Goal: Transaction & Acquisition: Purchase product/service

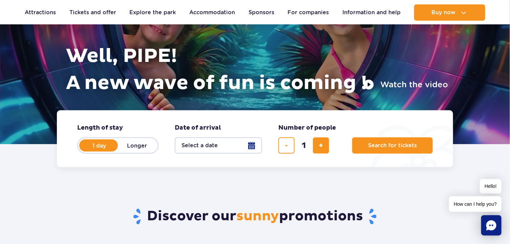
scroll to position [85, 0]
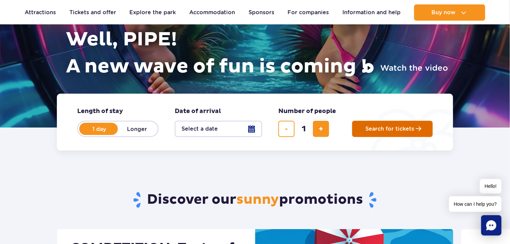
click at [392, 130] on span "Search for tickets" at bounding box center [389, 129] width 49 height 6
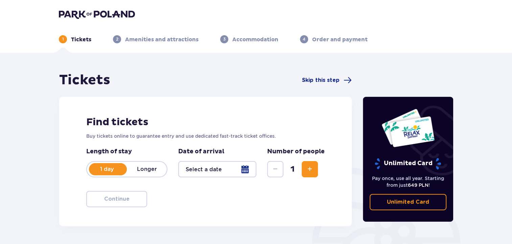
click at [107, 166] on font "1 day" at bounding box center [107, 169] width 14 height 6
click at [114, 169] on p "1 day" at bounding box center [107, 169] width 40 height 7
click at [112, 9] on img at bounding box center [97, 13] width 76 height 9
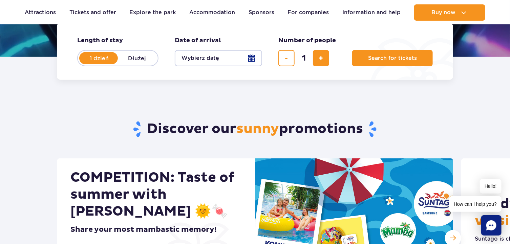
scroll to position [156, 0]
click at [362, 61] on button "Search for tickets" at bounding box center [392, 58] width 81 height 16
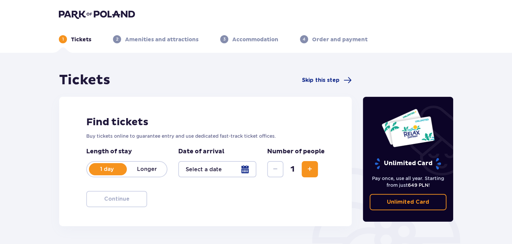
click at [109, 14] on img at bounding box center [97, 13] width 76 height 9
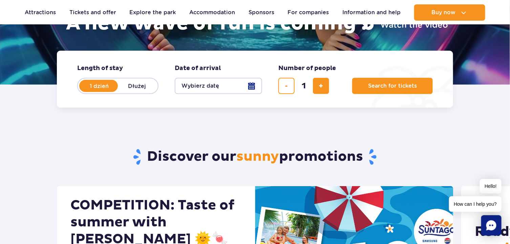
scroll to position [129, 0]
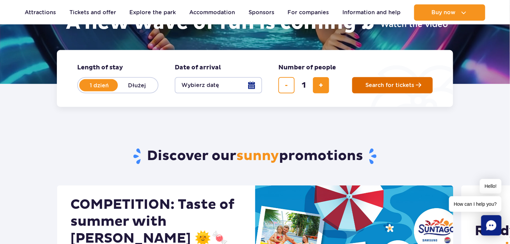
click at [388, 86] on span "Search for tickets" at bounding box center [389, 85] width 49 height 6
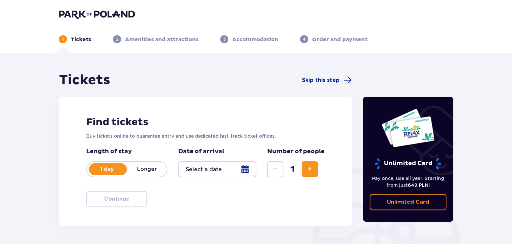
click at [243, 169] on div at bounding box center [217, 169] width 78 height 16
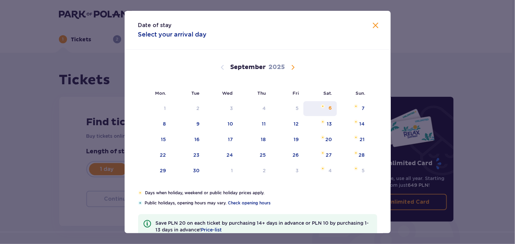
click at [331, 106] on font "6" at bounding box center [330, 108] width 3 height 5
type input "[DATE]"
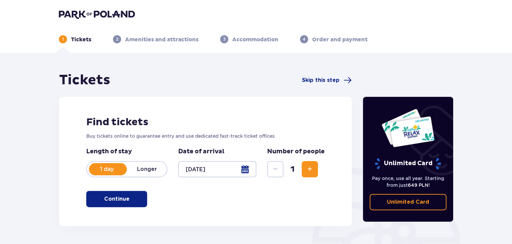
click at [120, 199] on font "Continue" at bounding box center [116, 198] width 25 height 5
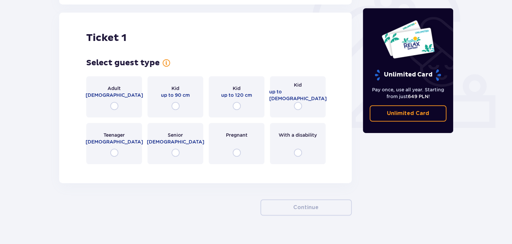
scroll to position [226, 0]
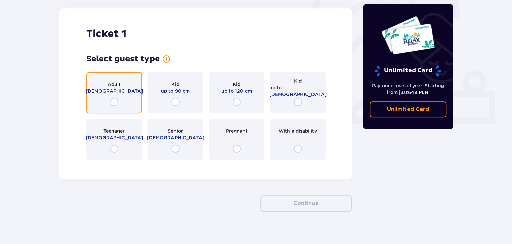
click at [116, 104] on input "radio" at bounding box center [114, 102] width 8 height 8
radio input "true"
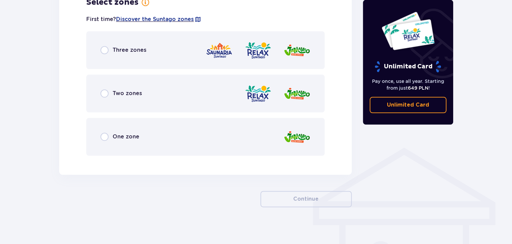
scroll to position [406, 0]
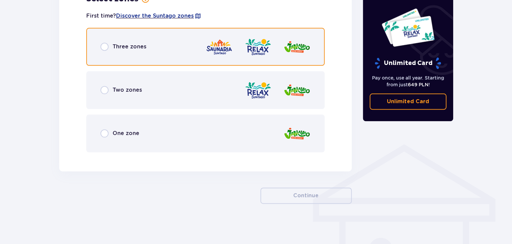
click at [104, 45] on input "radio" at bounding box center [105, 47] width 8 height 8
radio input "true"
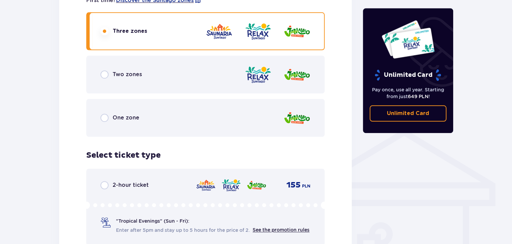
scroll to position [420, 0]
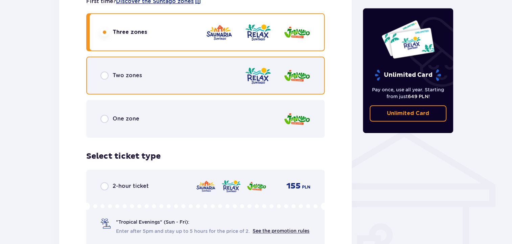
click at [104, 72] on input "radio" at bounding box center [105, 75] width 8 height 8
radio input "true"
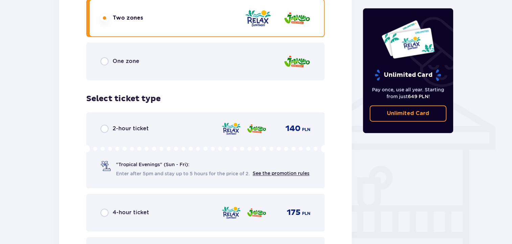
scroll to position [423, 0]
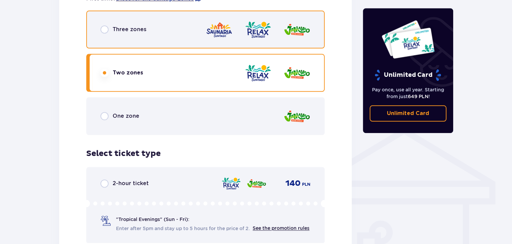
click at [103, 28] on input "radio" at bounding box center [105, 29] width 8 height 8
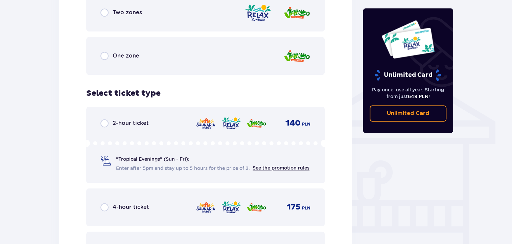
scroll to position [607, 0]
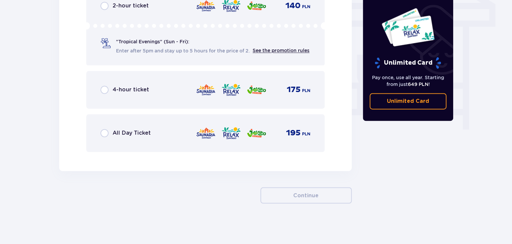
click at [114, 133] on font "All Day Ticket" at bounding box center [132, 133] width 38 height 6
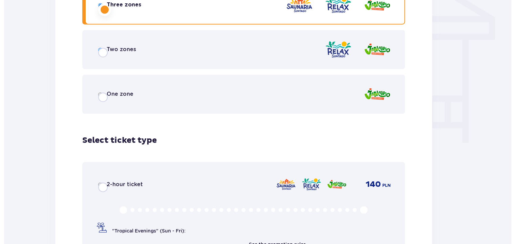
scroll to position [0, 0]
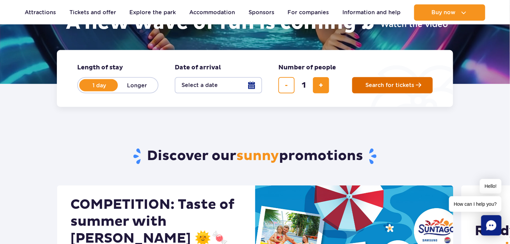
click at [370, 82] on span "Search for tickets" at bounding box center [389, 85] width 49 height 6
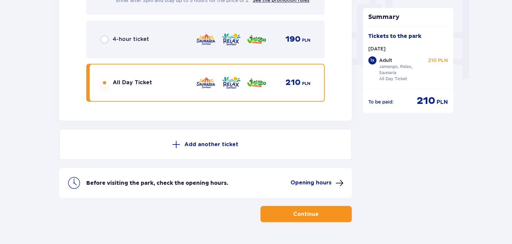
scroll to position [676, 0]
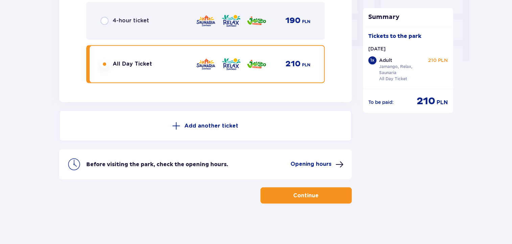
click at [286, 192] on button "Continue" at bounding box center [306, 195] width 91 height 16
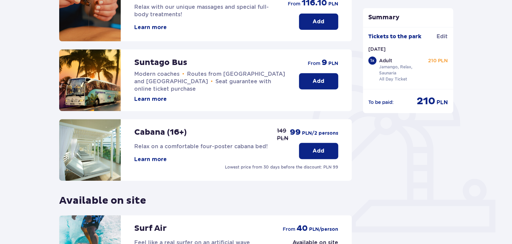
scroll to position [117, 0]
click at [312, 77] on button "Add" at bounding box center [318, 81] width 39 height 16
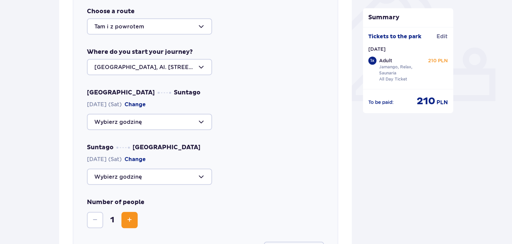
scroll to position [248, 0]
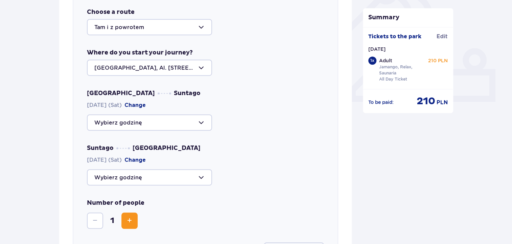
click at [201, 120] on div at bounding box center [149, 122] width 125 height 16
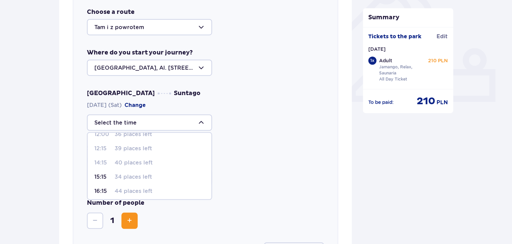
scroll to position [68, 0]
click at [116, 175] on font "34 places left" at bounding box center [134, 174] width 38 height 6
type input "15:15"
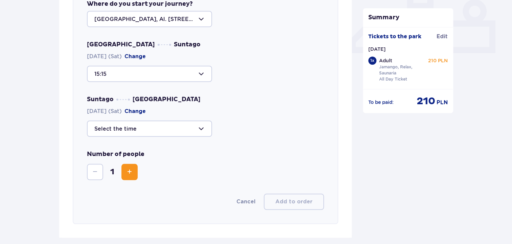
scroll to position [301, 0]
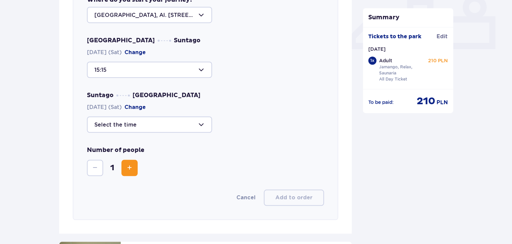
click at [167, 124] on div at bounding box center [149, 124] width 125 height 16
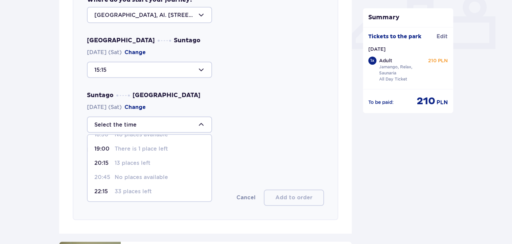
click at [122, 189] on font "33 places left" at bounding box center [133, 191] width 37 height 6
type input "22:15"
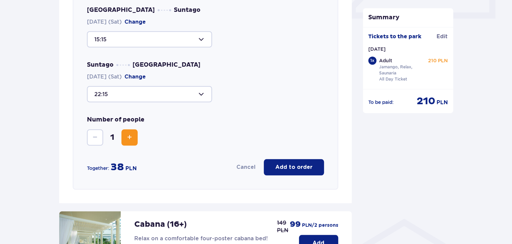
scroll to position [333, 0]
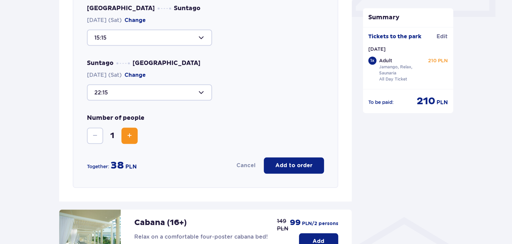
click at [286, 163] on font "Add to order" at bounding box center [294, 165] width 37 height 5
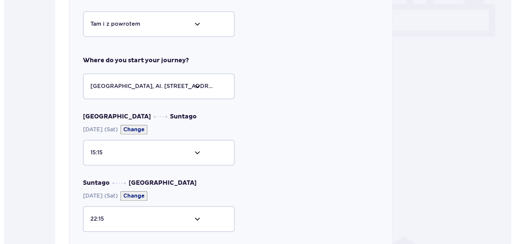
scroll to position [0, 0]
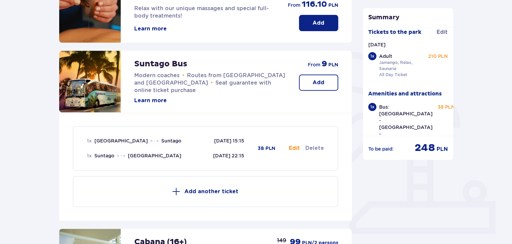
scroll to position [118, 0]
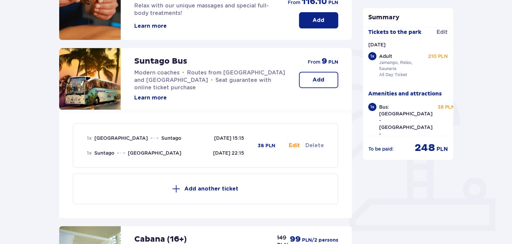
click at [386, 203] on div "Summary Tickets to the park Edit Sat 06/09 1 x Adult Jamango, Relax, Saunaria A…" at bounding box center [409, 180] width 102 height 455
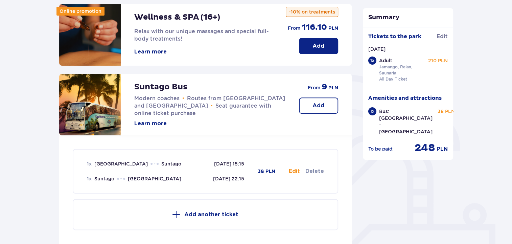
scroll to position [93, 0]
click at [294, 171] on font "Edit" at bounding box center [294, 170] width 11 height 5
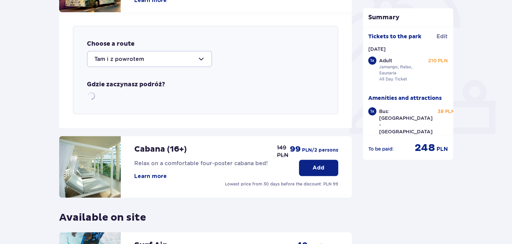
scroll to position [233, 0]
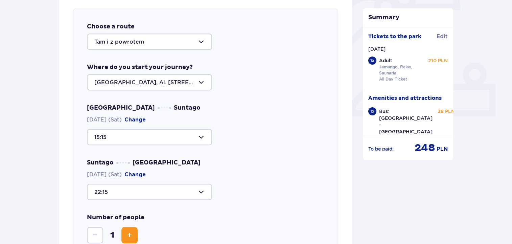
click at [181, 83] on div at bounding box center [149, 82] width 125 height 16
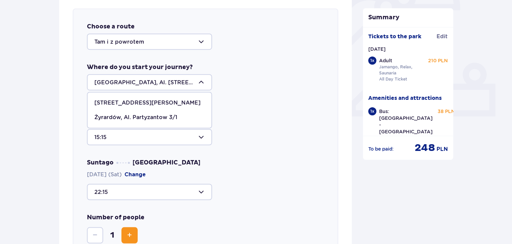
click at [181, 83] on div at bounding box center [149, 82] width 125 height 16
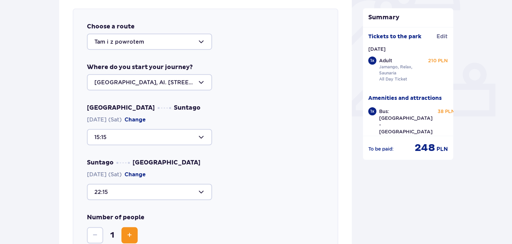
click at [197, 42] on div at bounding box center [149, 42] width 125 height 16
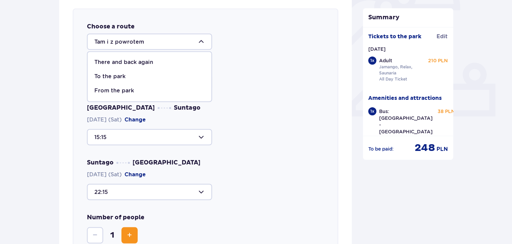
click at [197, 42] on div at bounding box center [149, 42] width 125 height 16
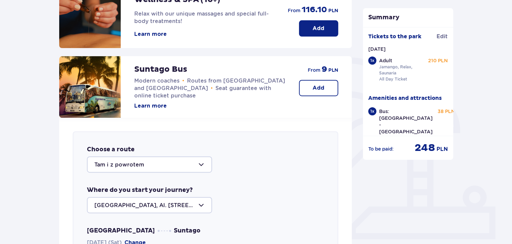
scroll to position [0, 0]
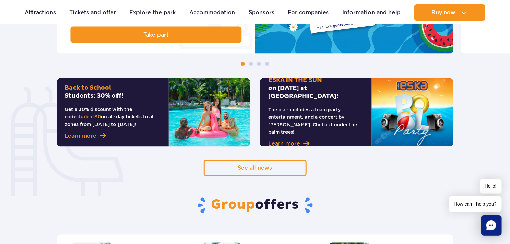
scroll to position [423, 0]
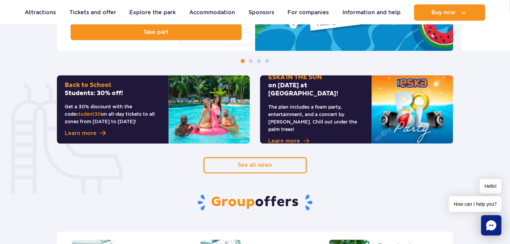
click at [284, 138] on font "Learn more" at bounding box center [284, 141] width 32 height 6
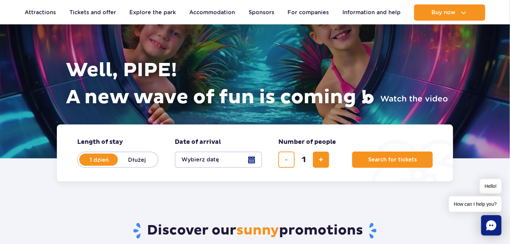
scroll to position [53, 0]
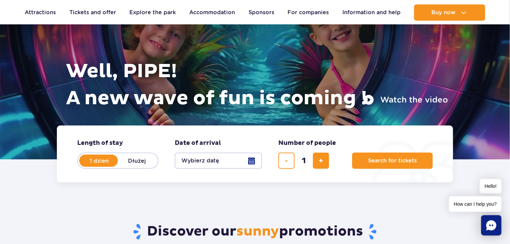
click at [252, 159] on button "Wybierz datę" at bounding box center [218, 161] width 87 height 16
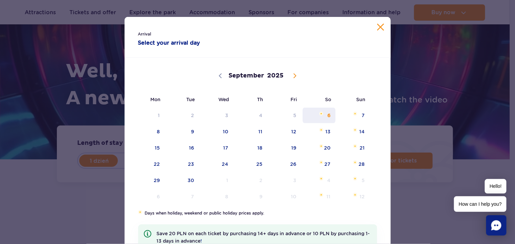
click at [328, 116] on font "6" at bounding box center [329, 115] width 3 height 5
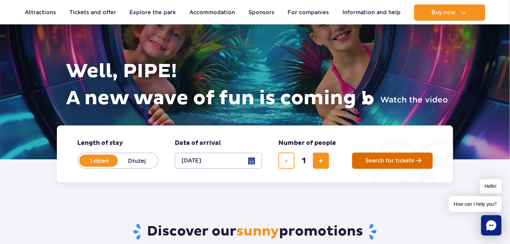
click at [374, 164] on button "Search for tickets" at bounding box center [392, 161] width 81 height 16
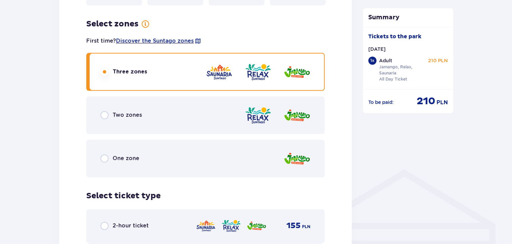
scroll to position [382, 0]
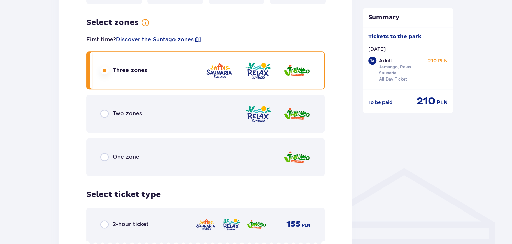
click at [148, 113] on div "Two zones" at bounding box center [205, 114] width 239 height 38
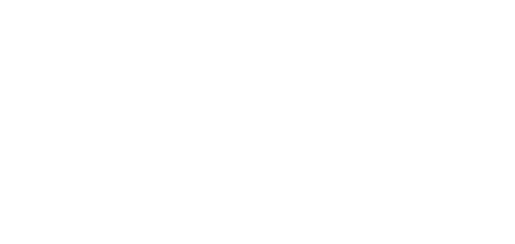
scroll to position [0, 0]
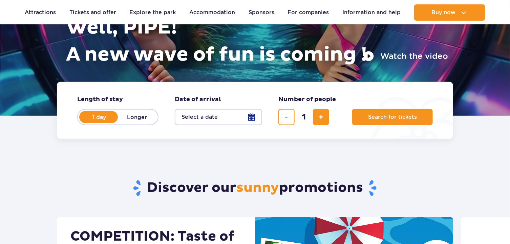
drag, startPoint x: 0, startPoint y: 0, endPoint x: 253, endPoint y: 116, distance: 278.2
click at [253, 116] on button "Select a date" at bounding box center [218, 117] width 87 height 16
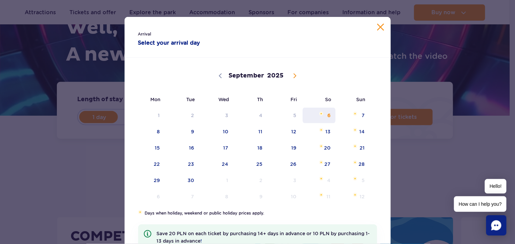
click at [322, 116] on span "6" at bounding box center [319, 116] width 34 height 16
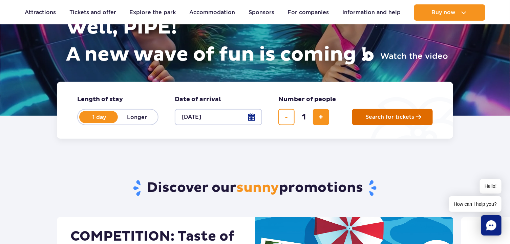
click at [384, 111] on button "Search for tickets" at bounding box center [392, 117] width 81 height 16
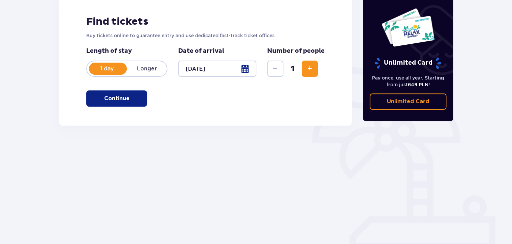
click at [131, 98] on span "button" at bounding box center [131, 98] width 8 height 8
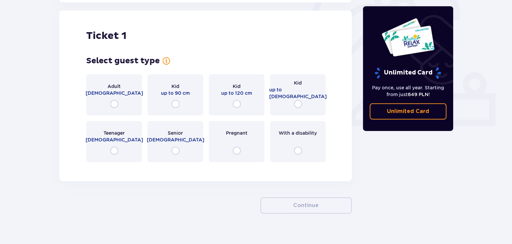
scroll to position [226, 0]
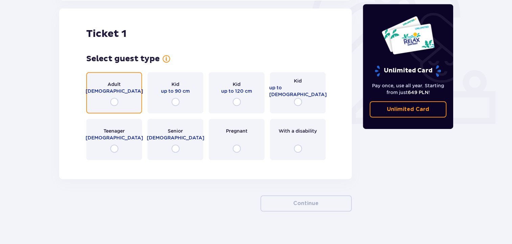
click at [116, 99] on input "radio" at bounding box center [114, 102] width 8 height 8
radio input "true"
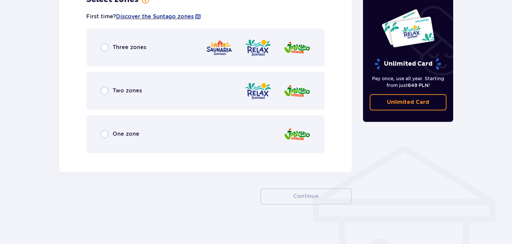
scroll to position [406, 0]
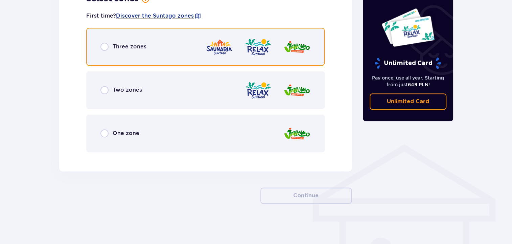
click at [108, 46] on input "radio" at bounding box center [105, 47] width 8 height 8
radio input "true"
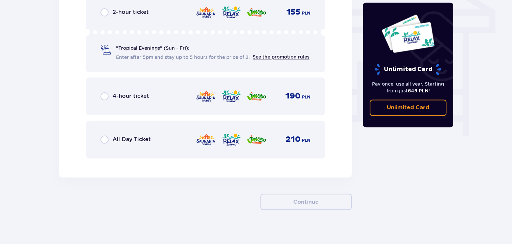
scroll to position [594, 0]
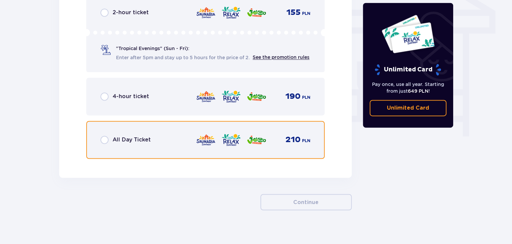
click at [105, 144] on input "radio" at bounding box center [105, 140] width 8 height 8
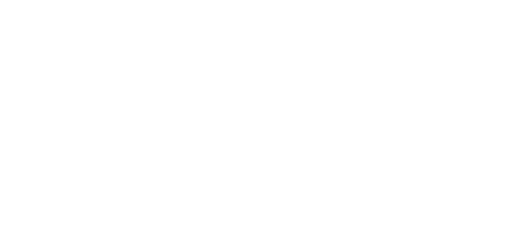
scroll to position [0, 0]
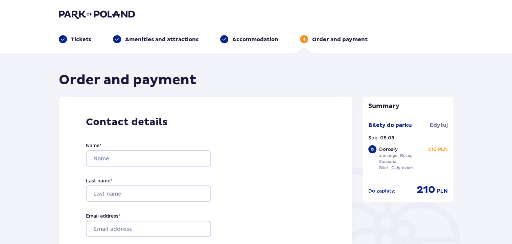
click at [86, 15] on img at bounding box center [97, 13] width 76 height 9
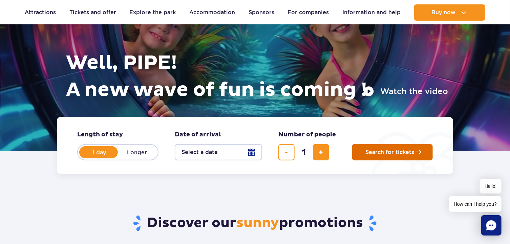
scroll to position [67, 0]
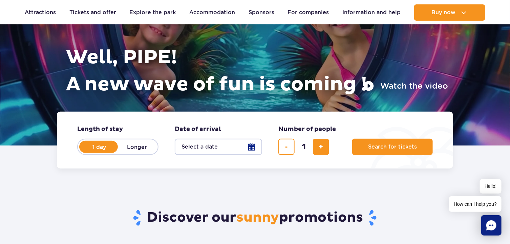
click at [249, 148] on button "Select a date" at bounding box center [218, 147] width 87 height 16
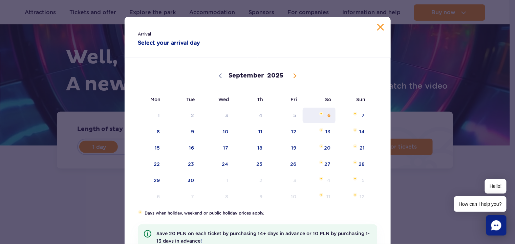
click at [323, 115] on span "6" at bounding box center [319, 116] width 34 height 16
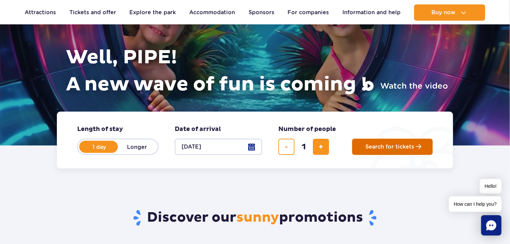
click at [406, 147] on span "Search for tickets" at bounding box center [389, 147] width 49 height 6
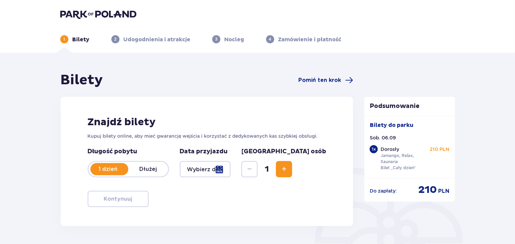
type input "06.09.25"
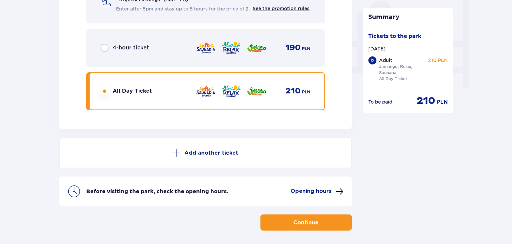
scroll to position [643, 0]
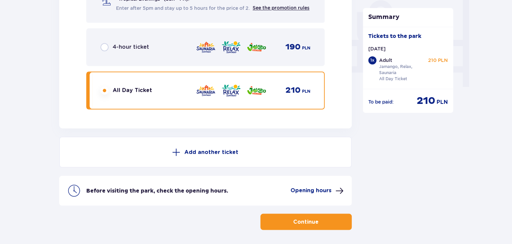
click at [318, 226] on span "button" at bounding box center [320, 222] width 8 height 8
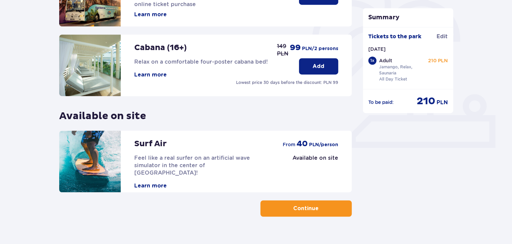
scroll to position [215, 0]
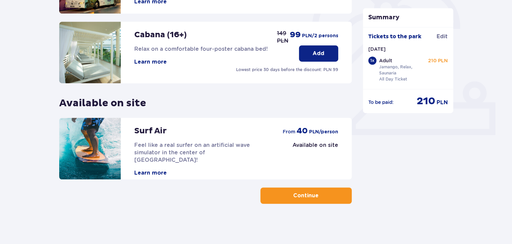
click at [281, 198] on button "Continue" at bounding box center [306, 196] width 91 height 16
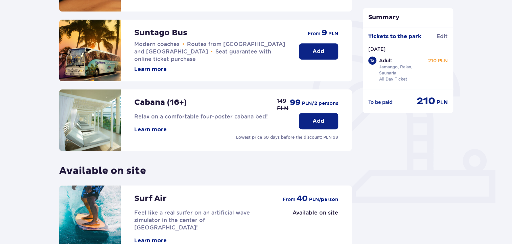
scroll to position [215, 0]
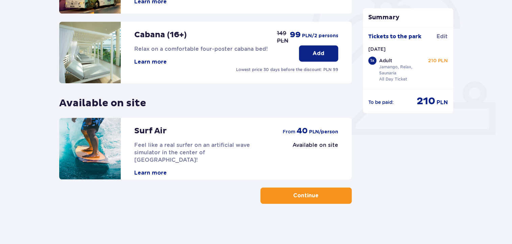
click at [284, 195] on button "Continue" at bounding box center [306, 196] width 91 height 16
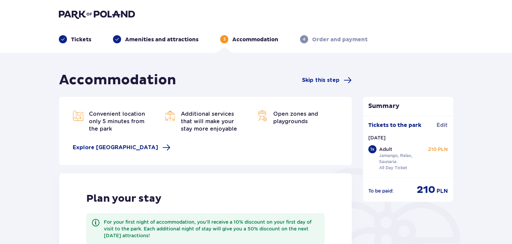
scroll to position [177, 0]
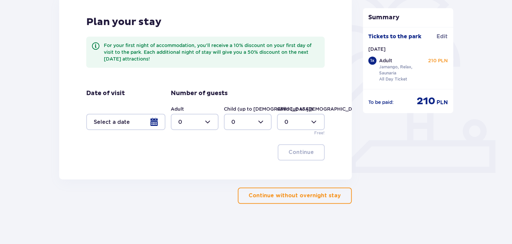
click at [277, 192] on font "Continue without overnight stay" at bounding box center [295, 195] width 92 height 7
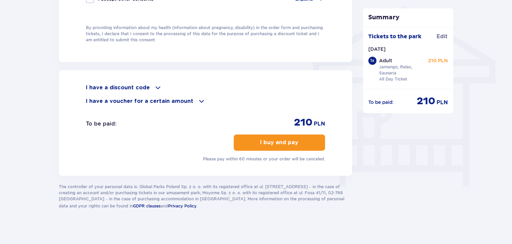
scroll to position [548, 0]
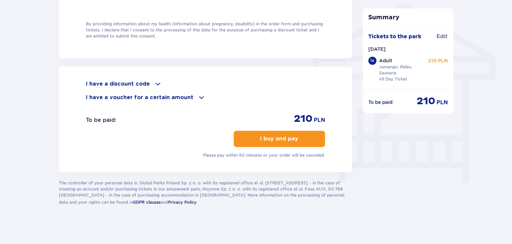
click at [282, 140] on font "I buy and pay" at bounding box center [279, 138] width 38 height 7
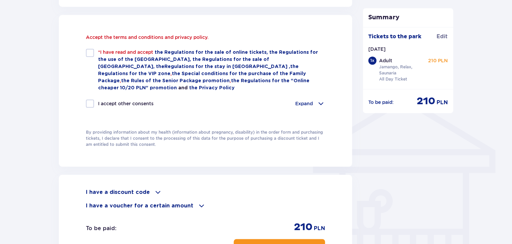
scroll to position [454, 0]
click at [90, 51] on div at bounding box center [90, 53] width 8 height 8
checkbox input "true"
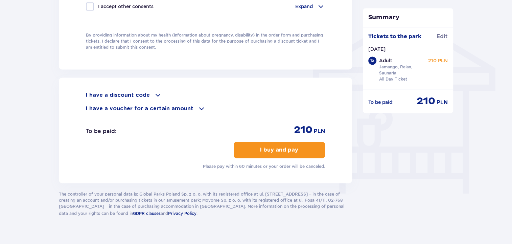
scroll to position [537, 0]
click at [292, 147] on font "I buy and pay" at bounding box center [279, 149] width 38 height 5
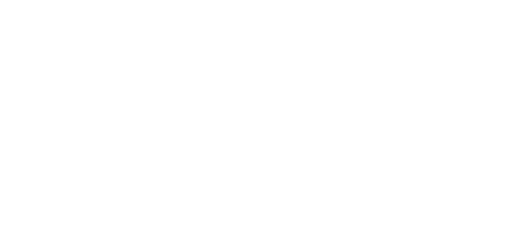
scroll to position [0, 0]
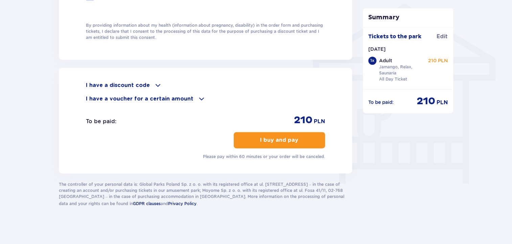
scroll to position [548, 0]
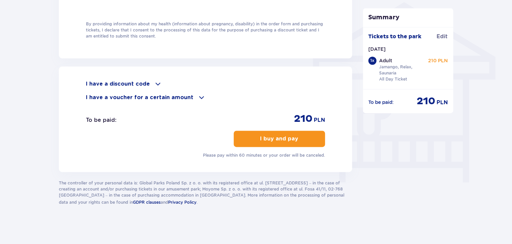
click at [171, 95] on font "I have a voucher for a certain amount" at bounding box center [140, 97] width 108 height 5
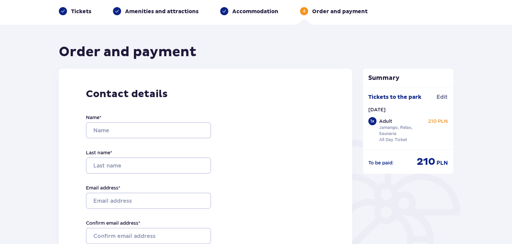
scroll to position [0, 0]
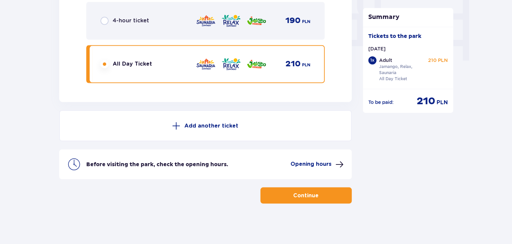
scroll to position [676, 0]
click at [298, 195] on font "Continue" at bounding box center [305, 195] width 25 height 5
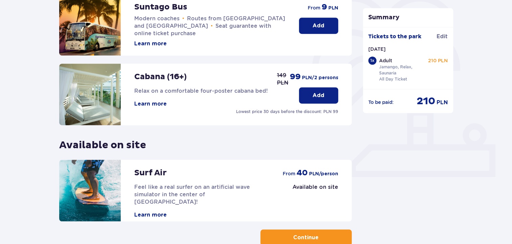
scroll to position [215, 0]
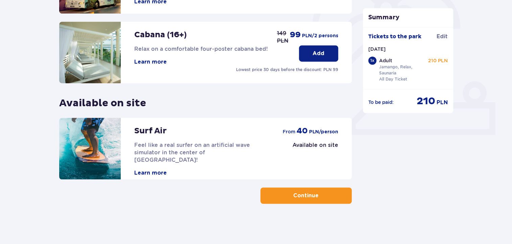
click at [303, 196] on font "Continue" at bounding box center [305, 195] width 25 height 5
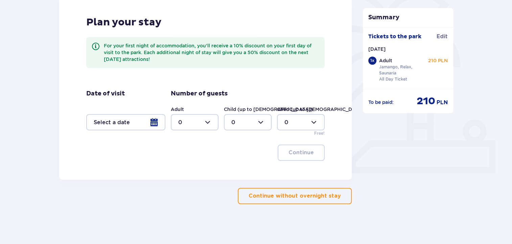
click at [303, 196] on font "Continue without overnight stay" at bounding box center [295, 195] width 92 height 5
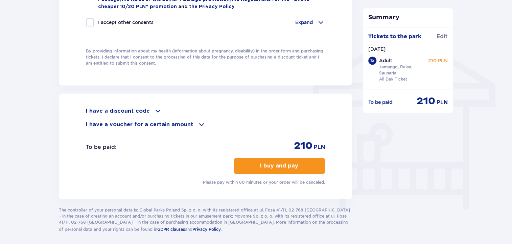
scroll to position [548, 0]
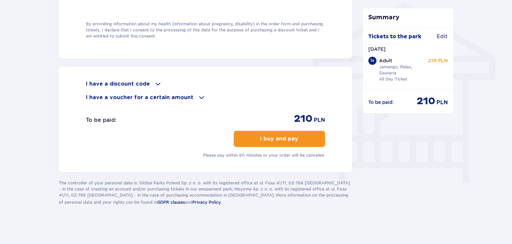
click at [154, 80] on span at bounding box center [158, 84] width 8 height 8
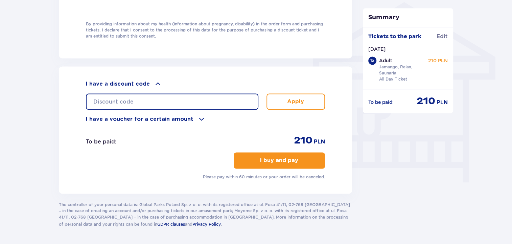
click at [156, 95] on input "text" at bounding box center [172, 101] width 173 height 16
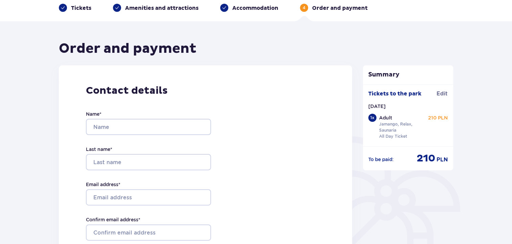
scroll to position [0, 0]
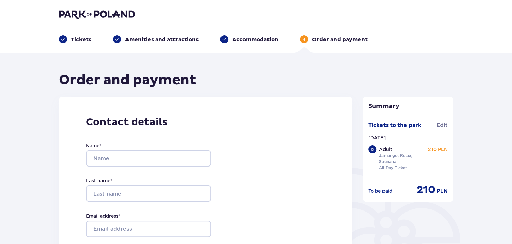
click at [106, 15] on img at bounding box center [97, 13] width 76 height 9
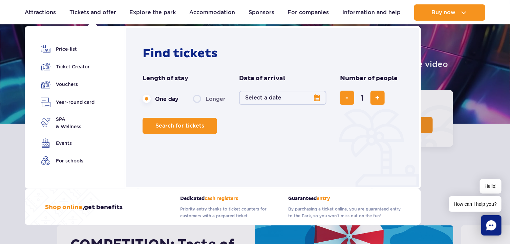
scroll to position [102, 0]
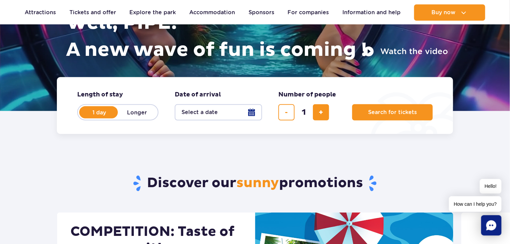
click at [446, 161] on div "Discover our sunny promotions" at bounding box center [255, 173] width 407 height 79
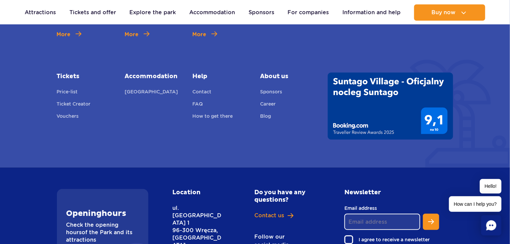
scroll to position [2463, 0]
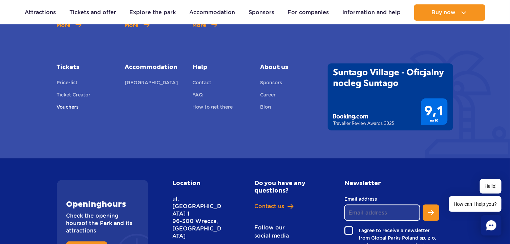
click at [67, 104] on font "Vouchers" at bounding box center [68, 106] width 22 height 5
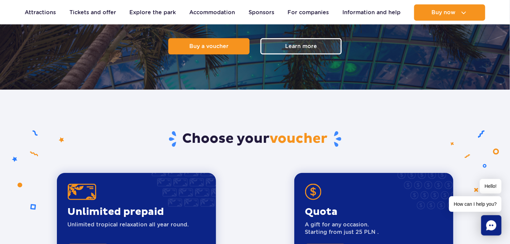
scroll to position [52, 0]
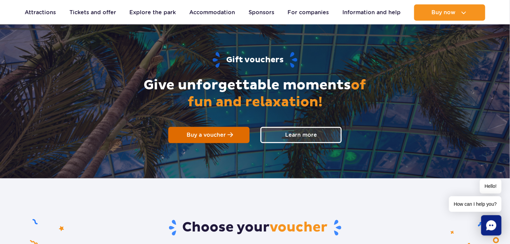
click at [209, 136] on span "Buy a voucher" at bounding box center [206, 135] width 39 height 6
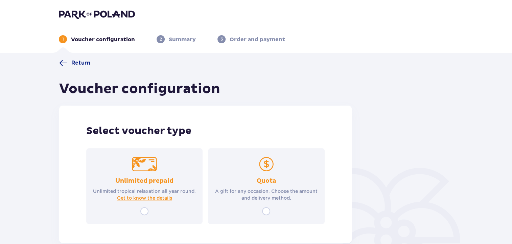
click at [70, 14] on img at bounding box center [97, 13] width 76 height 9
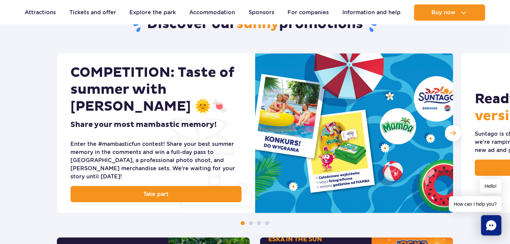
scroll to position [262, 0]
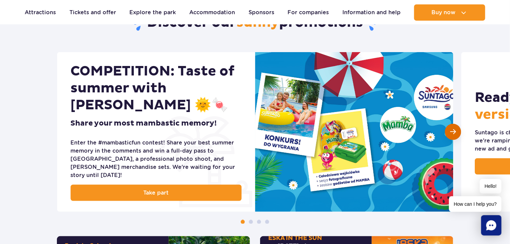
click at [453, 132] on div "Next slide" at bounding box center [453, 132] width 16 height 16
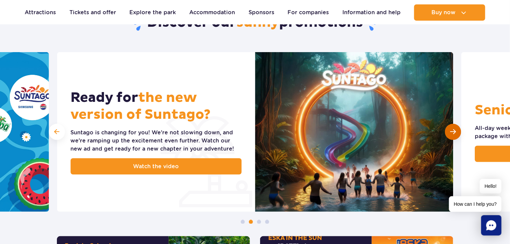
click at [453, 132] on div "Next slide" at bounding box center [453, 132] width 16 height 16
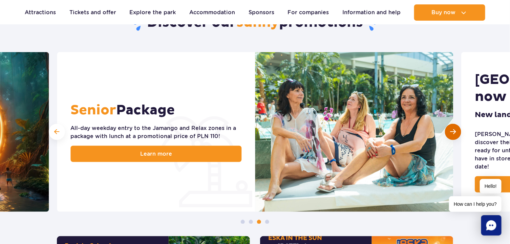
click at [453, 132] on div "Next slide" at bounding box center [453, 132] width 16 height 16
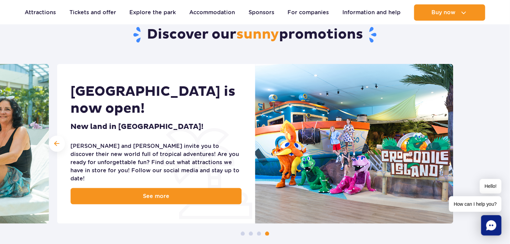
scroll to position [248, 0]
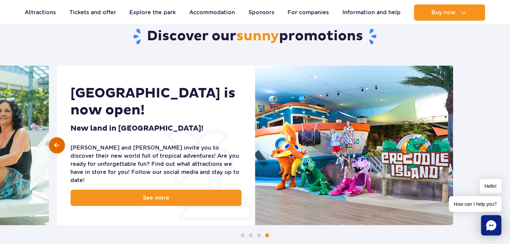
click at [52, 138] on div at bounding box center [57, 145] width 16 height 16
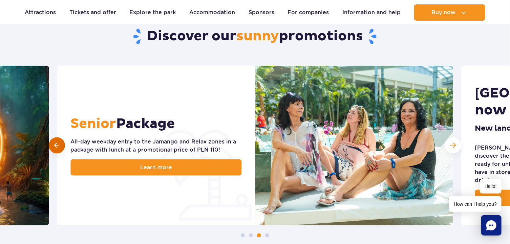
click at [52, 138] on div at bounding box center [57, 145] width 16 height 16
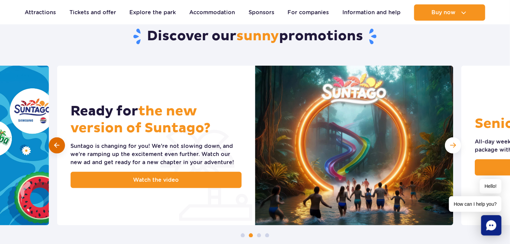
click at [52, 138] on div at bounding box center [57, 145] width 16 height 16
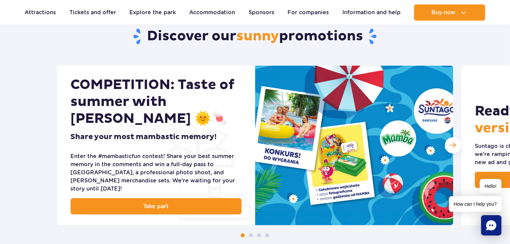
click at [52, 138] on div "COMPETITION: Taste of summer with Mamba 🌞🍬 Share your most mambastic memory! En…" at bounding box center [255, 152] width 510 height 172
click at [453, 147] on div "Next slide" at bounding box center [453, 145] width 16 height 16
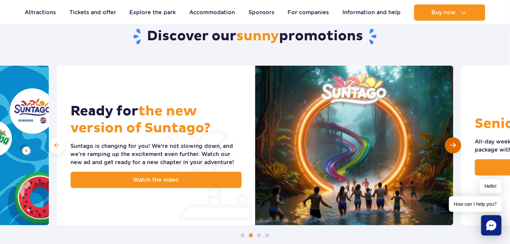
click at [453, 147] on div "Next slide" at bounding box center [453, 145] width 16 height 16
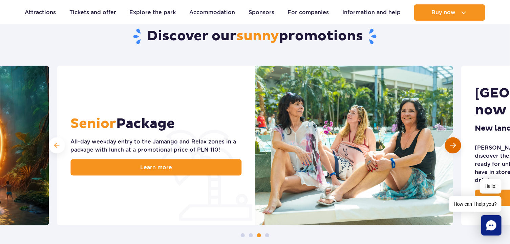
click at [453, 147] on div "Next slide" at bounding box center [453, 145] width 16 height 16
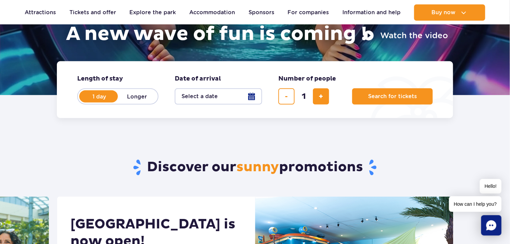
scroll to position [0, 0]
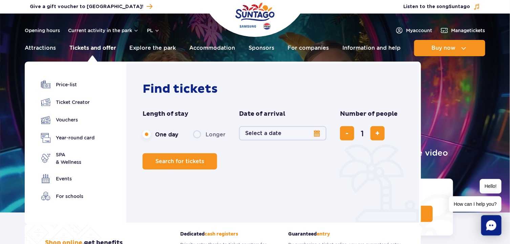
click at [102, 47] on font "Tickets and offer" at bounding box center [92, 48] width 47 height 6
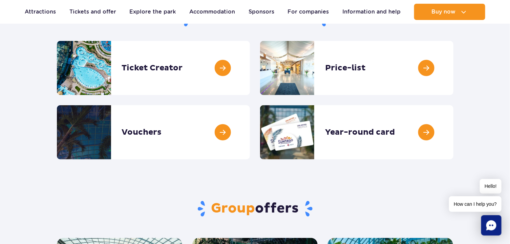
scroll to position [88, 0]
click at [250, 126] on link at bounding box center [250, 132] width 0 height 54
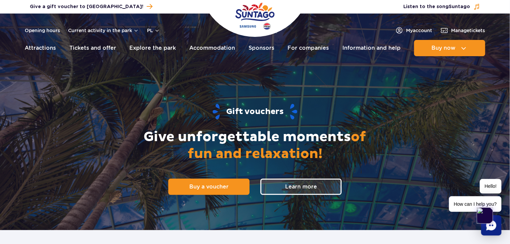
click at [486, 22] on header "Opening hours Current activity in the park pl PL EN UA My account Manage ticket…" at bounding box center [255, 37] width 510 height 46
click at [392, 168] on div "Gift vouchers Give unforgettable moments of fun and relaxation! Buy a voucher L…" at bounding box center [254, 149] width 435 height 162
